Goal: Task Accomplishment & Management: Manage account settings

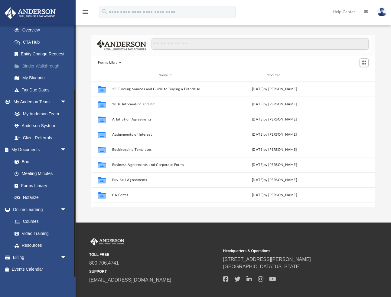
scroll to position [86, 0]
click at [64, 258] on span "arrow_drop_down" at bounding box center [66, 258] width 12 height 12
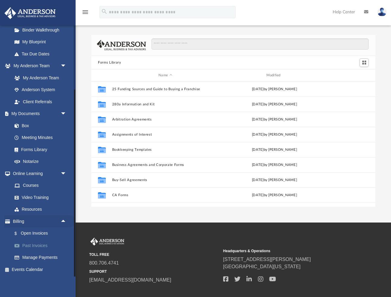
click at [35, 244] on link "Past Invoices" at bounding box center [41, 245] width 67 height 12
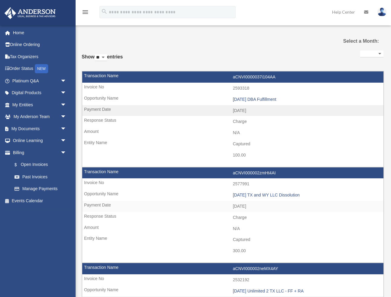
select select
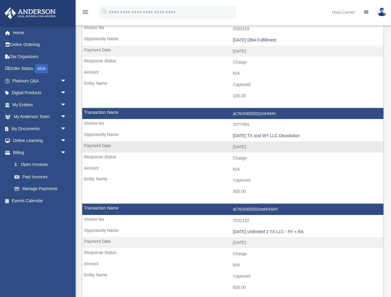
scroll to position [62, 0]
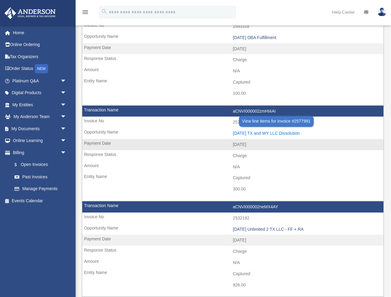
click at [266, 133] on div "[DATE] TX and WY LLC Dissolution" at bounding box center [307, 133] width 148 height 5
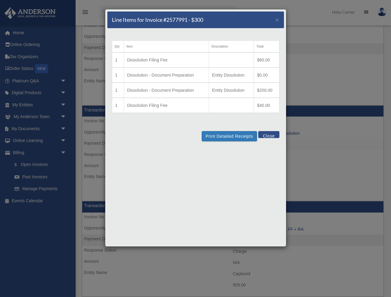
scroll to position [61, 0]
click at [237, 136] on button "Print Detailed Receipts" at bounding box center [229, 136] width 55 height 10
click at [272, 133] on button "Close" at bounding box center [268, 134] width 21 height 7
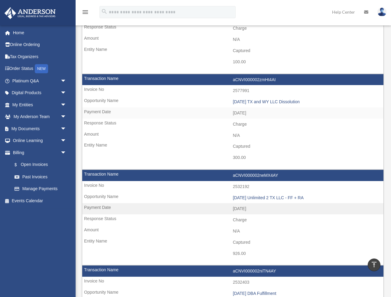
scroll to position [93, 0]
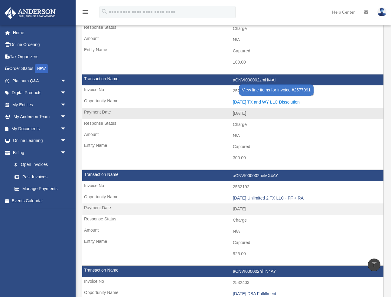
click at [260, 100] on div "[DATE] TX and WY LLC Dissolution" at bounding box center [307, 101] width 148 height 5
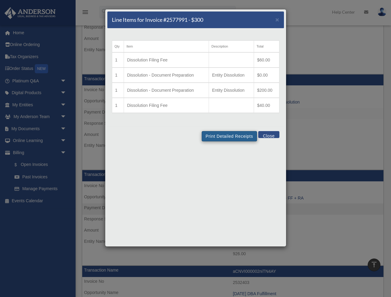
click at [238, 65] on td at bounding box center [231, 59] width 45 height 15
click at [240, 136] on button "Print Detailed Receipts" at bounding box center [229, 136] width 55 height 10
click at [278, 24] on div "Line Items for Invoice #2577991 - $300 ×" at bounding box center [195, 19] width 177 height 17
click at [277, 19] on span "×" at bounding box center [277, 19] width 4 height 7
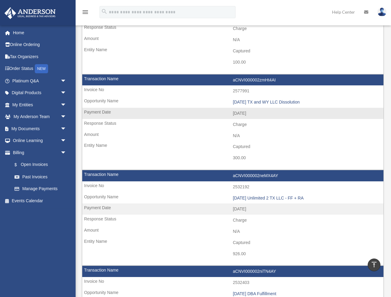
scroll to position [0, 0]
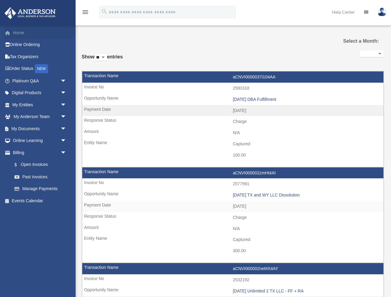
click at [31, 34] on link "Home" at bounding box center [39, 33] width 71 height 12
